Goal: Transaction & Acquisition: Purchase product/service

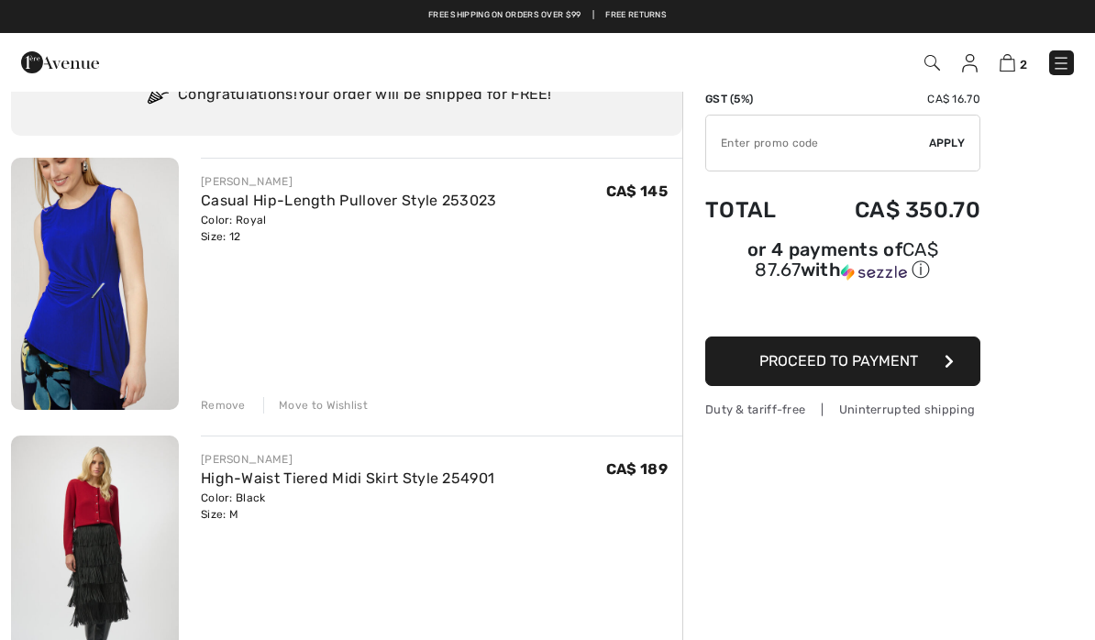
scroll to position [82, 0]
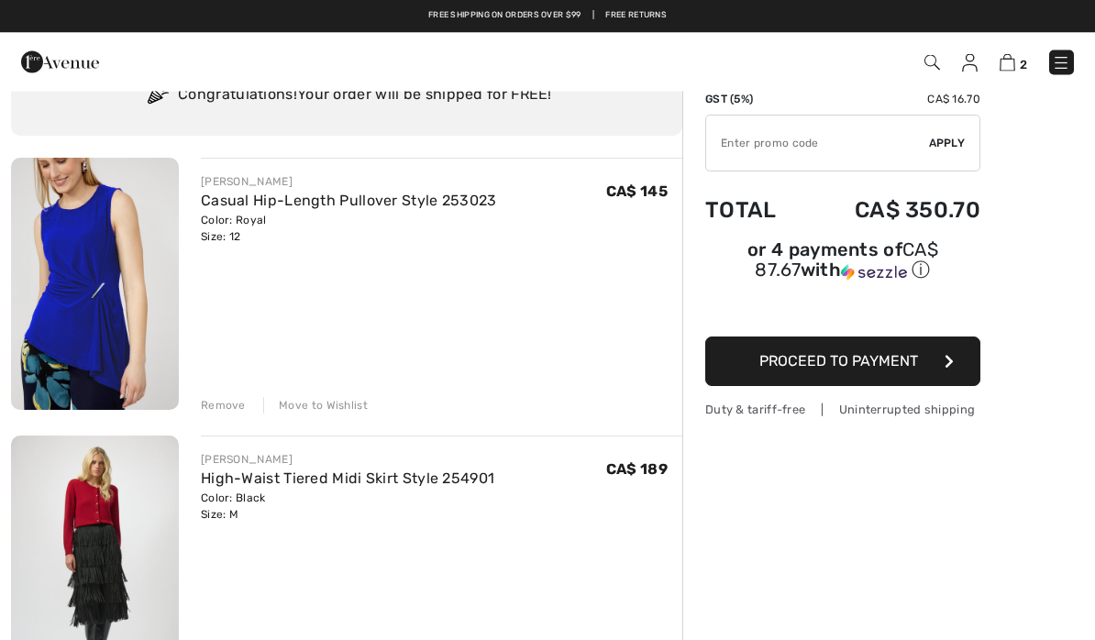
click at [233, 484] on link "High-Waist Tiered Midi Skirt Style 254901" at bounding box center [347, 478] width 293 height 17
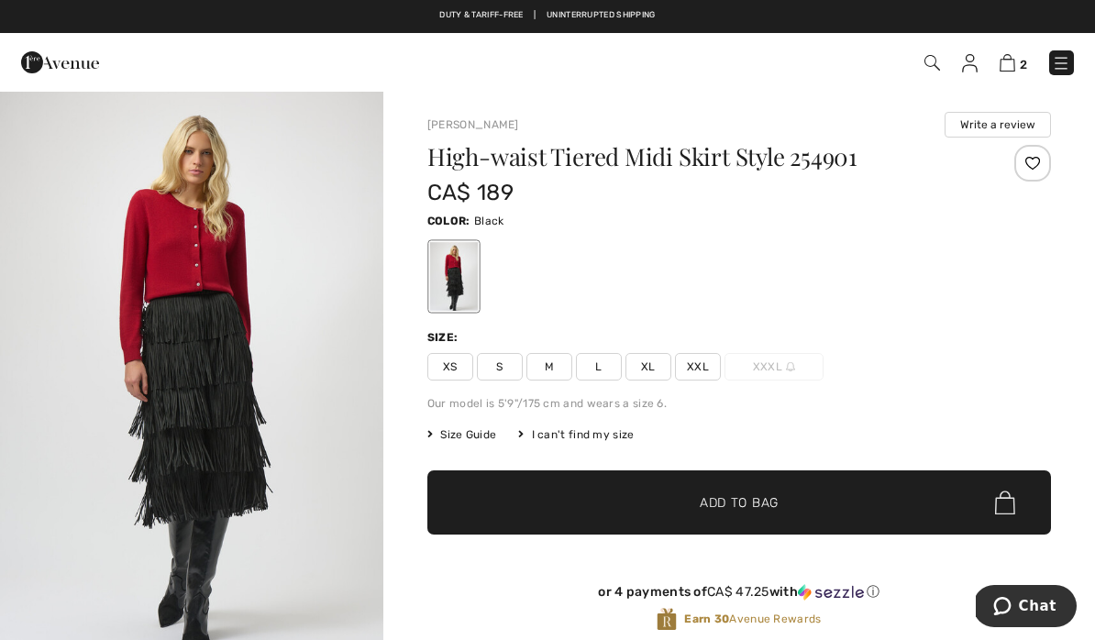
click at [1011, 66] on img at bounding box center [1008, 62] width 16 height 17
click at [1015, 60] on img at bounding box center [1008, 62] width 16 height 17
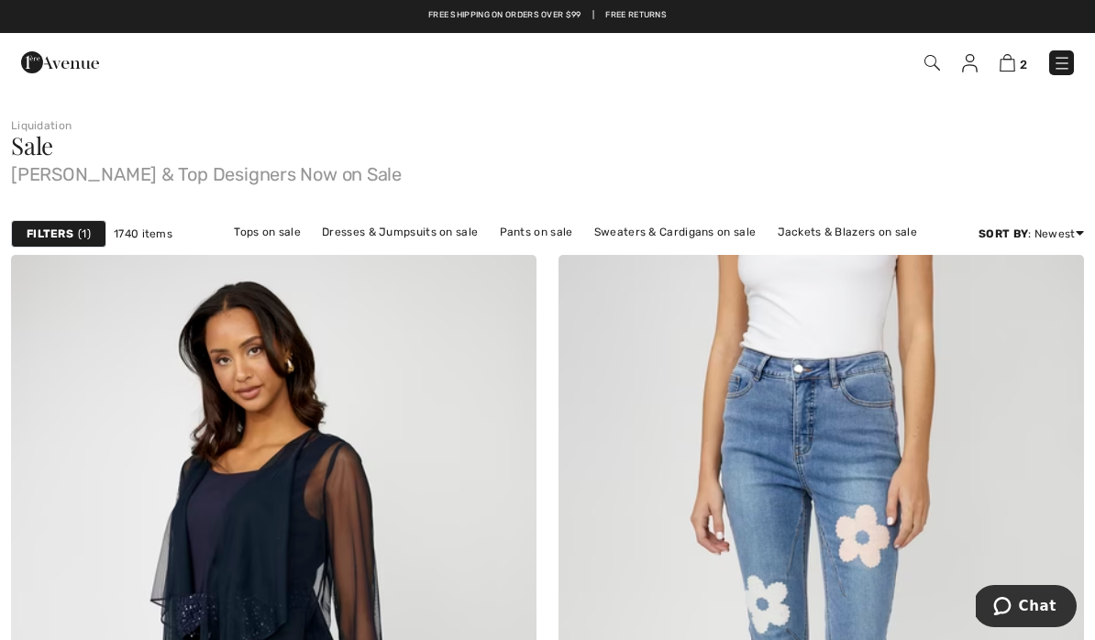
click at [278, 232] on link "Tops on sale" at bounding box center [267, 232] width 85 height 24
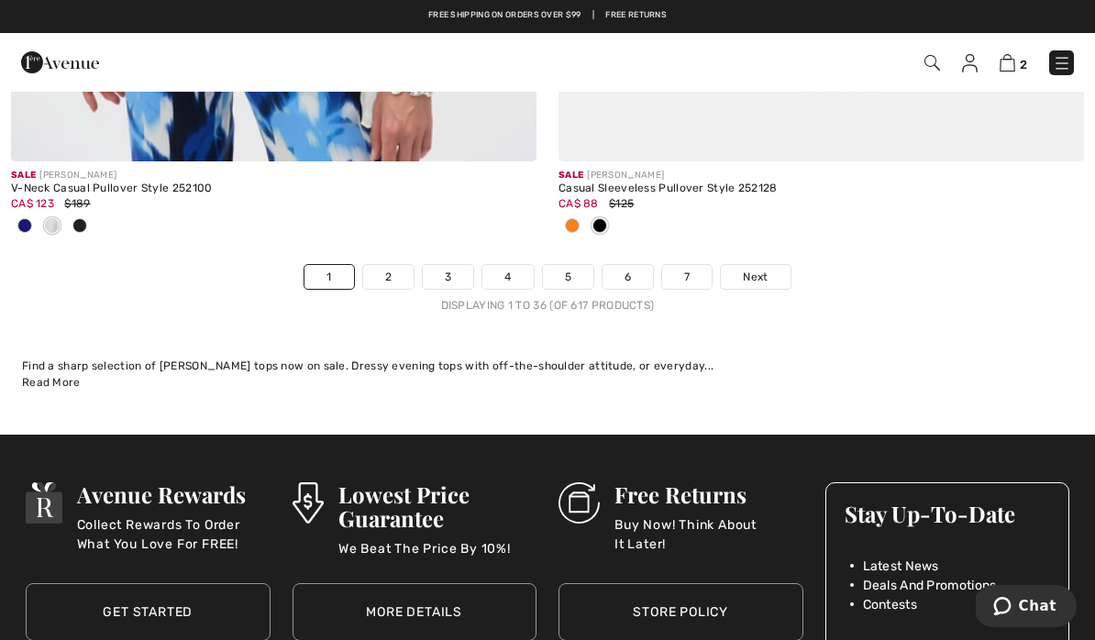
scroll to position [16177, 0]
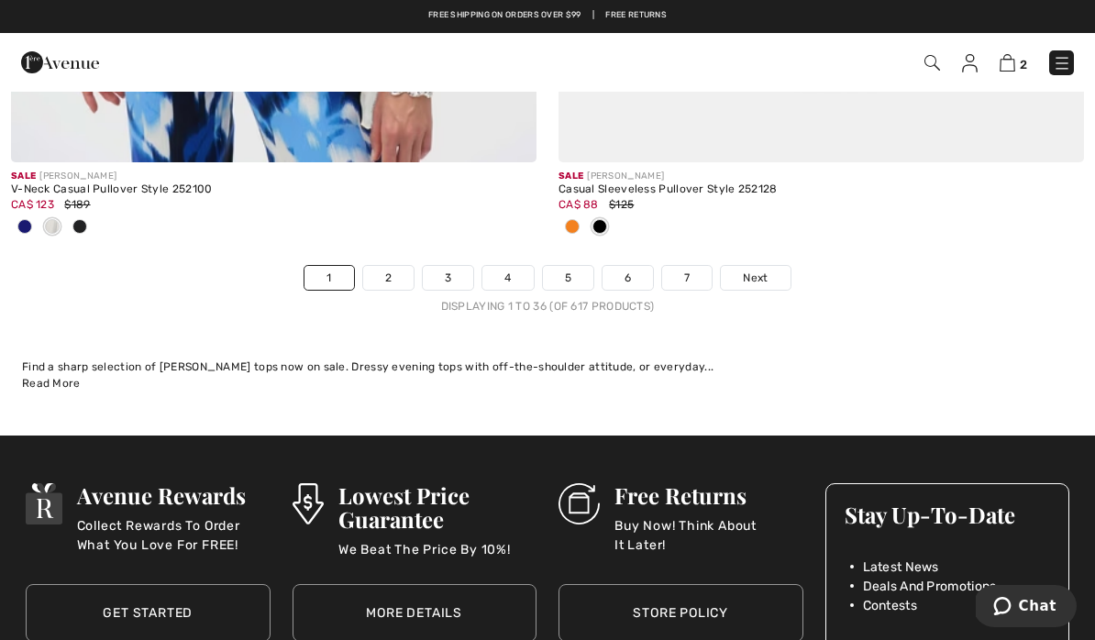
click at [756, 273] on link "Next" at bounding box center [755, 278] width 69 height 24
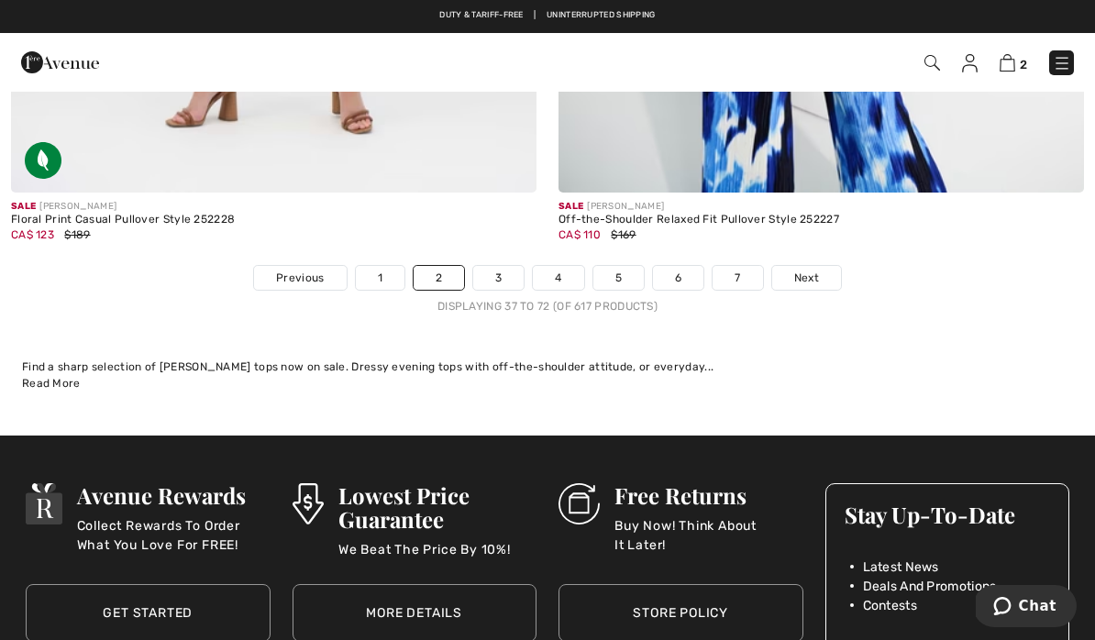
scroll to position [16128, 0]
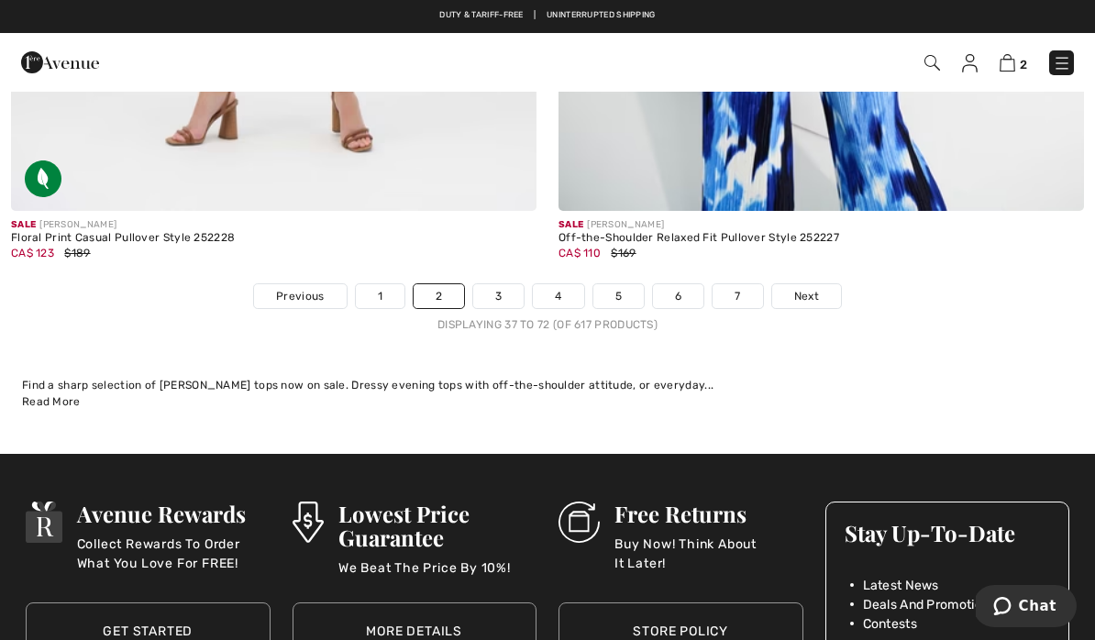
click at [804, 293] on link "Next" at bounding box center [806, 296] width 69 height 24
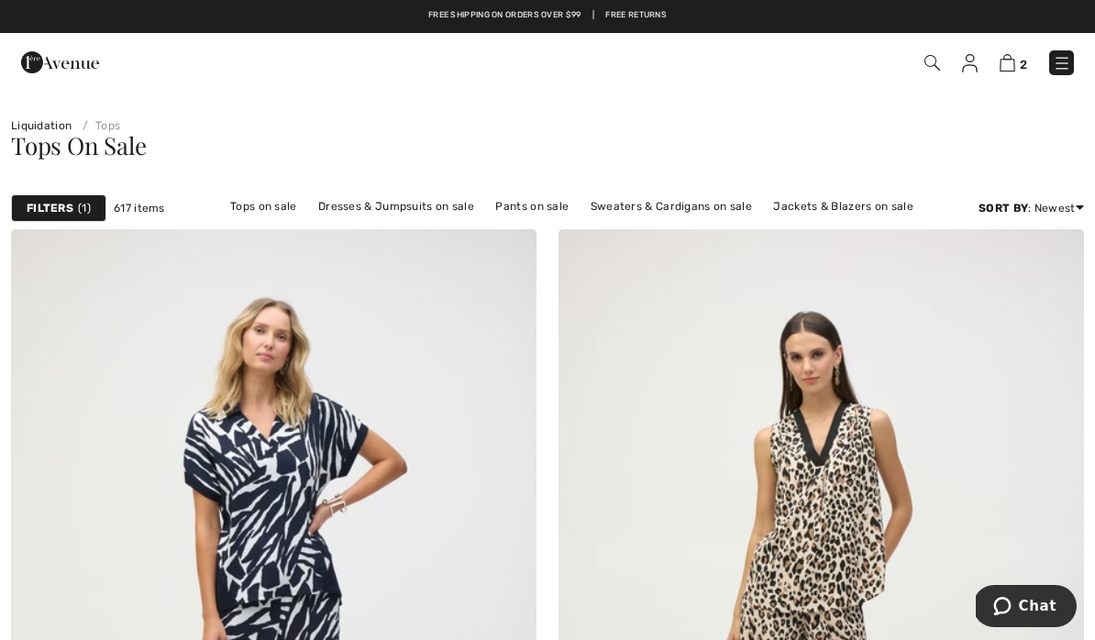
click at [71, 201] on strong "Filters" at bounding box center [50, 208] width 47 height 17
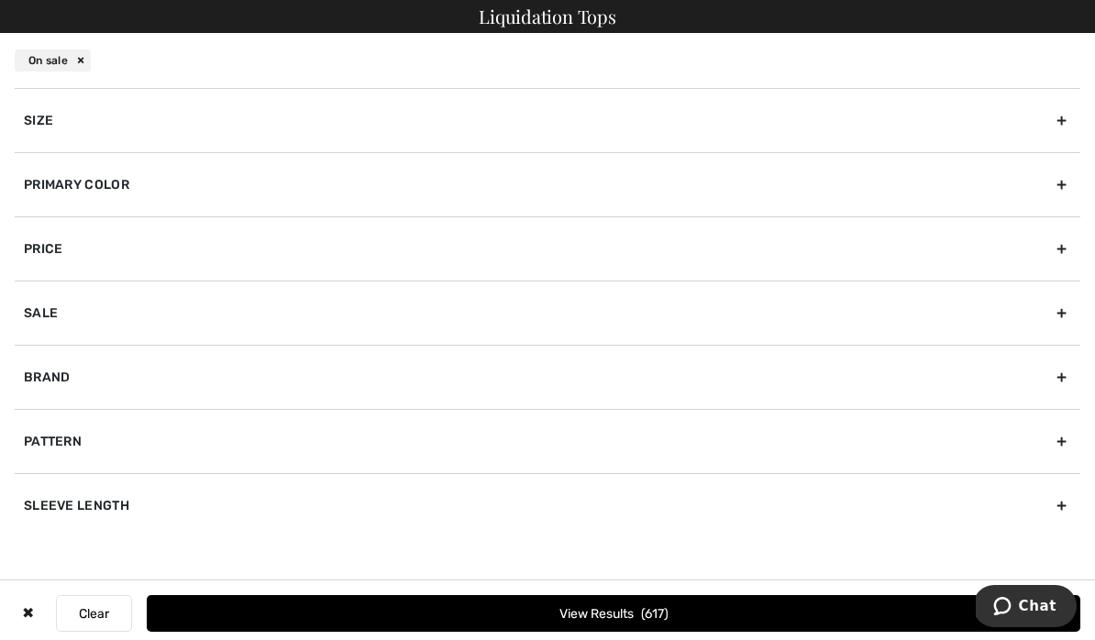
click at [303, 184] on div "Primary Color" at bounding box center [548, 184] width 1066 height 64
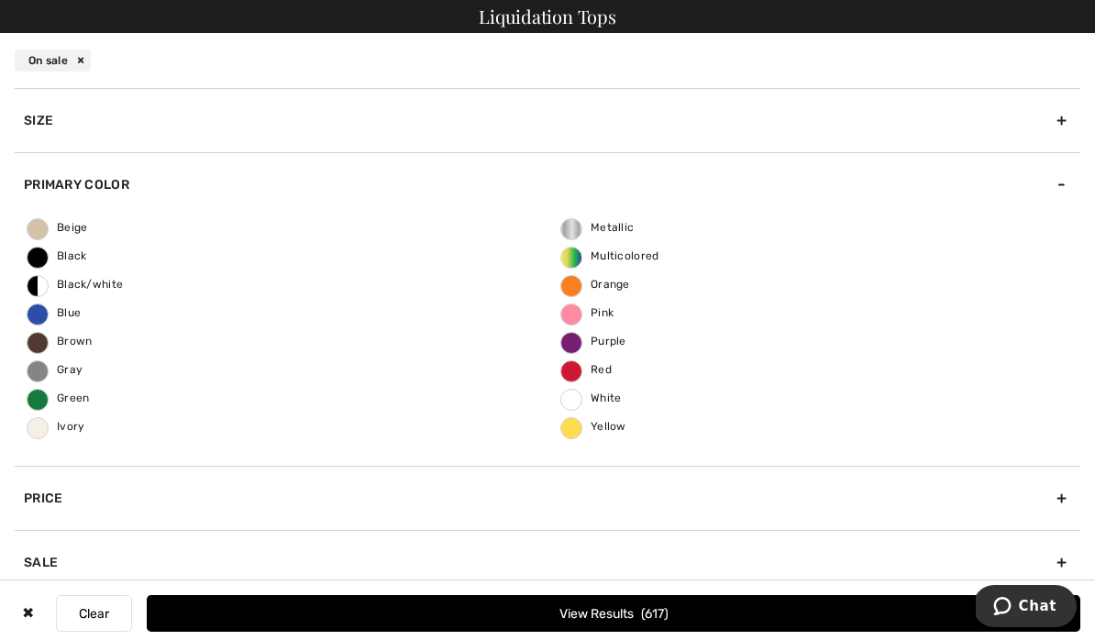
click at [46, 310] on span "Blue" at bounding box center [54, 312] width 53 height 13
click at [0, 0] on input "Blue" at bounding box center [0, 0] width 0 height 0
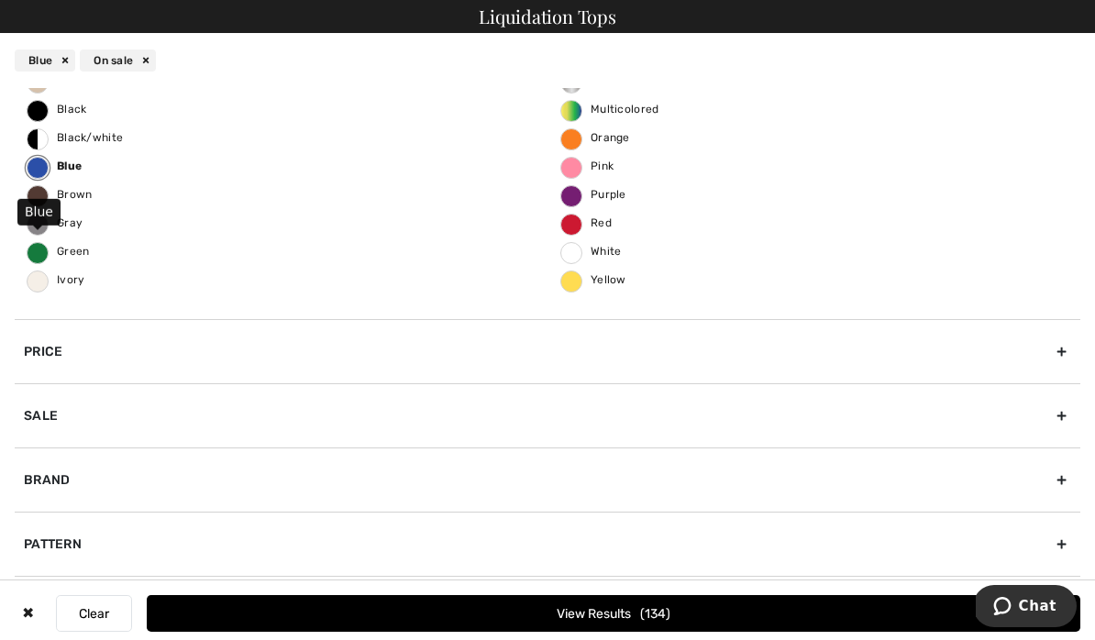
scroll to position [147, 0]
click at [934, 610] on button "View Results 134" at bounding box center [614, 613] width 934 height 37
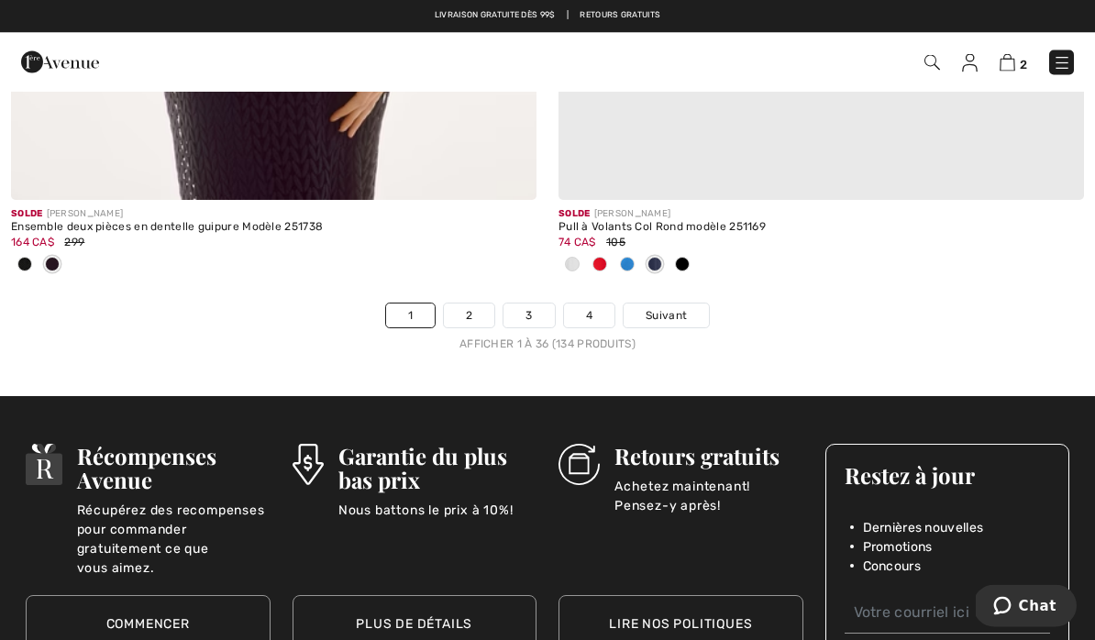
scroll to position [16292, 0]
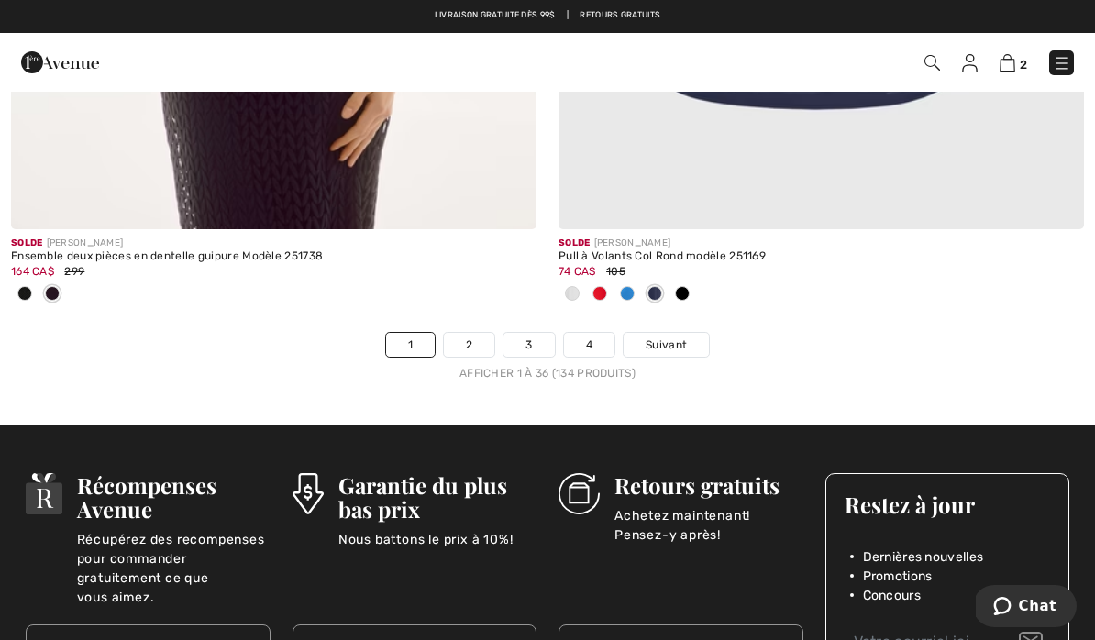
click at [669, 342] on link "Suivant" at bounding box center [666, 345] width 85 height 24
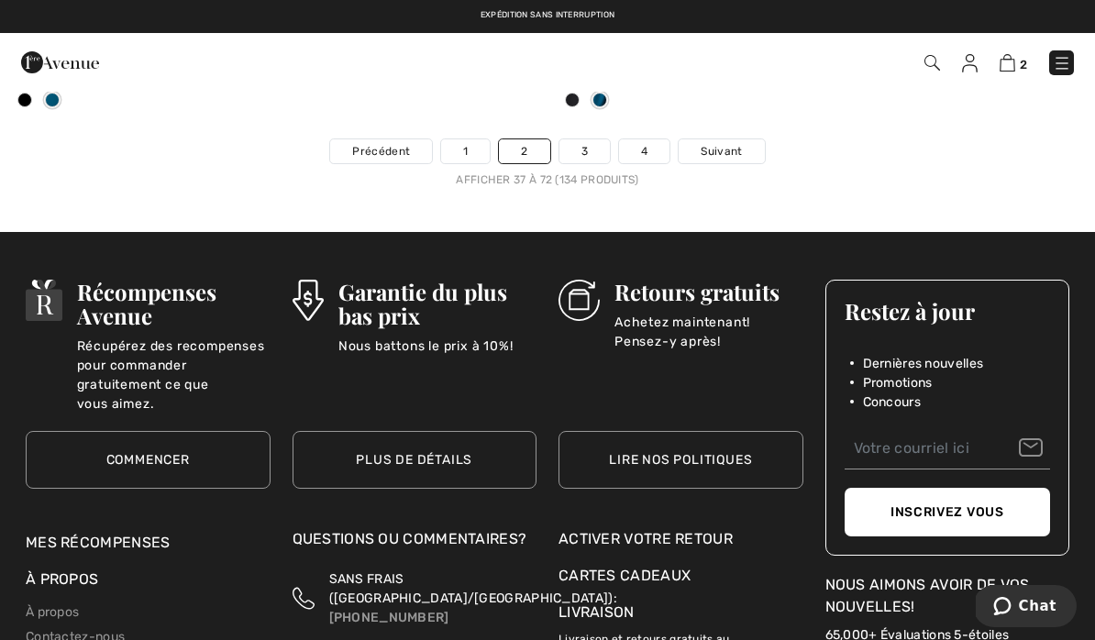
scroll to position [16422, 0]
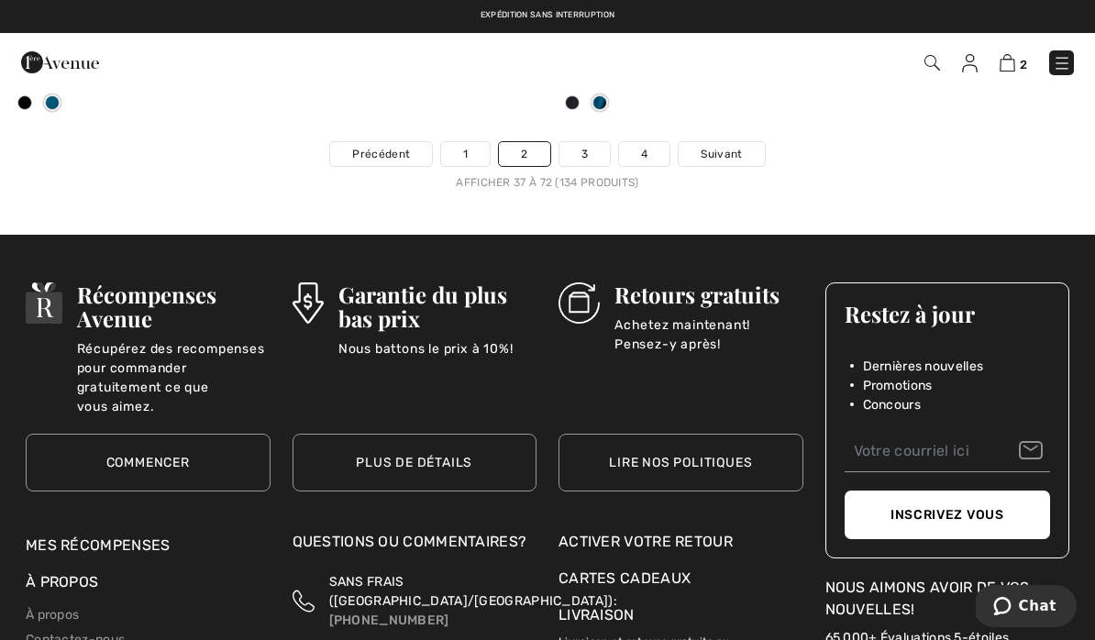
click at [724, 146] on span "Suivant" at bounding box center [721, 154] width 41 height 17
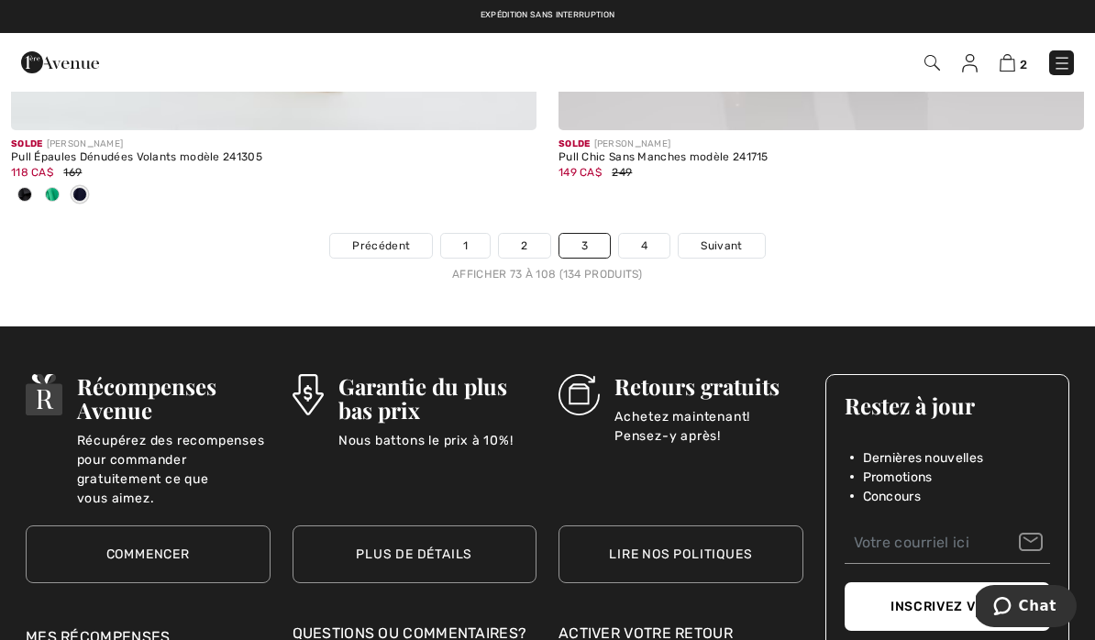
scroll to position [16334, 0]
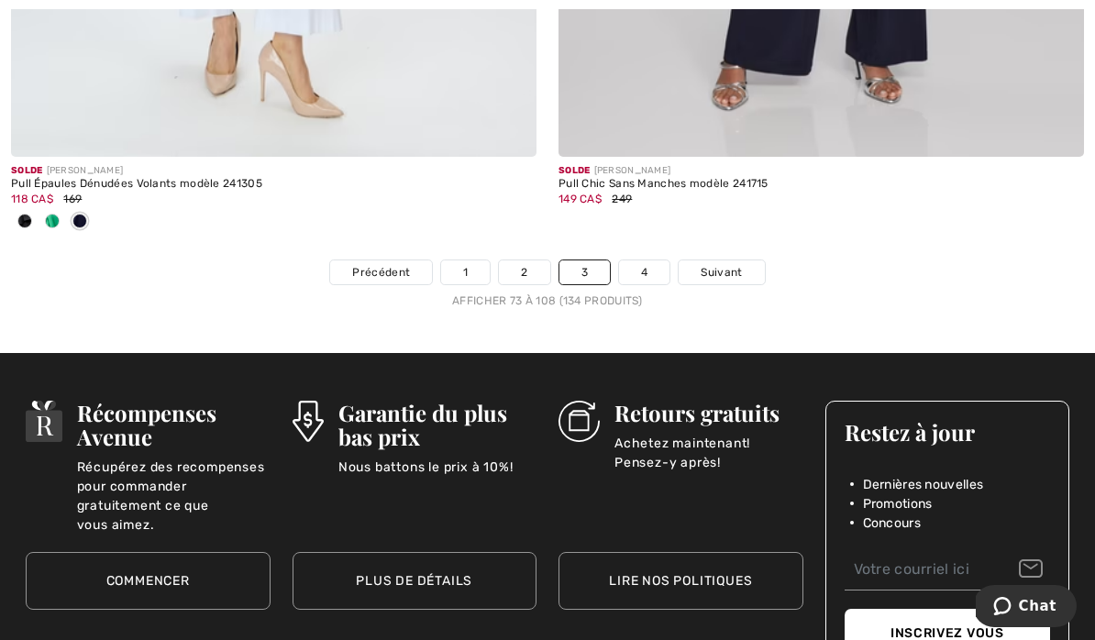
click at [725, 264] on span "Suivant" at bounding box center [721, 272] width 41 height 17
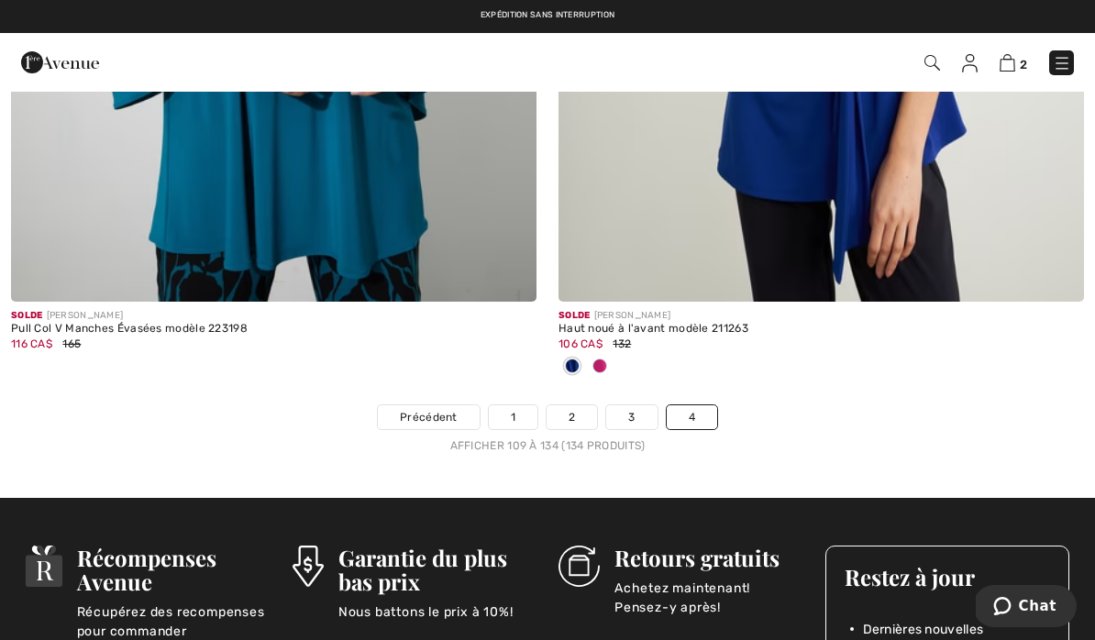
scroll to position [11693, 0]
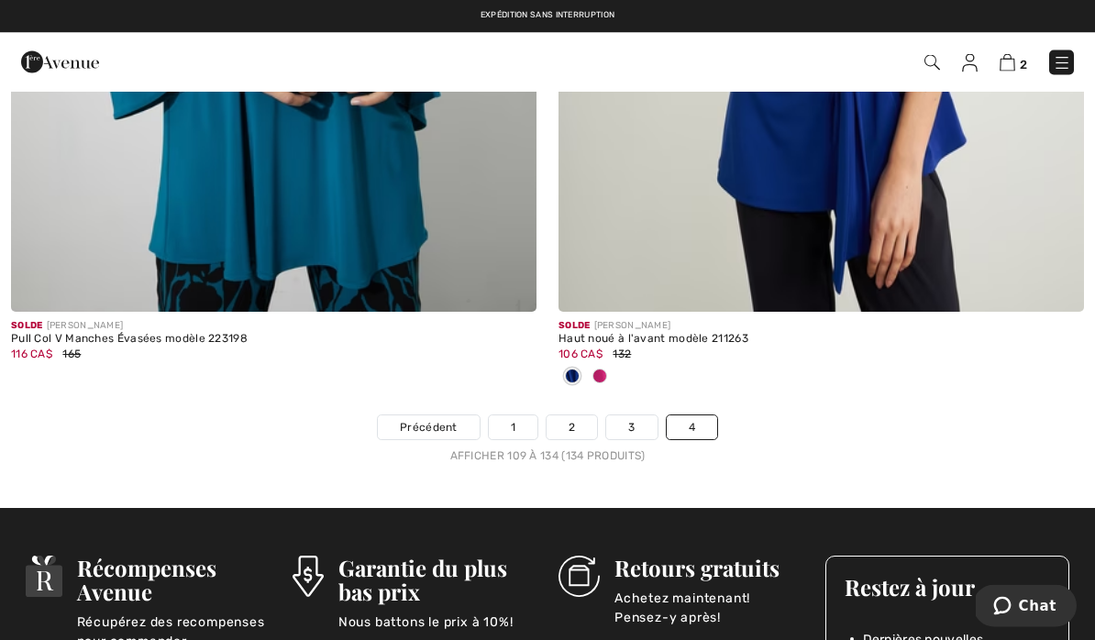
click at [696, 423] on link "4" at bounding box center [692, 428] width 50 height 24
